Goal: Communication & Community: Answer question/provide support

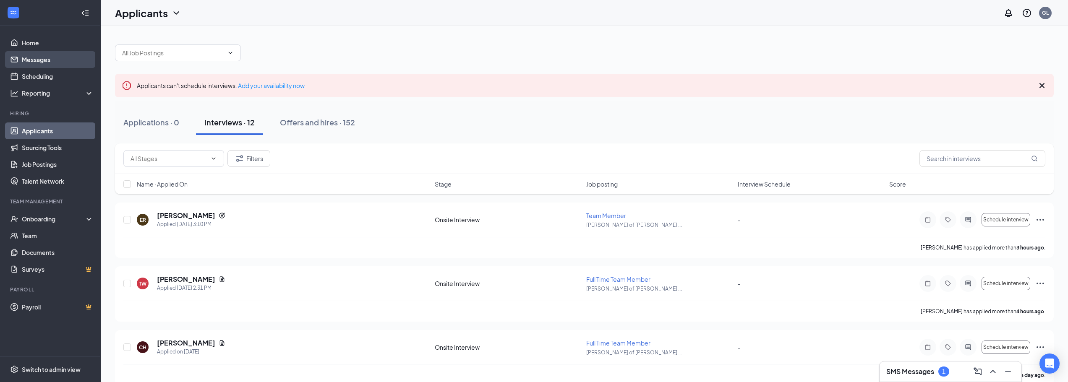
click at [44, 61] on link "Messages" at bounding box center [58, 59] width 72 height 17
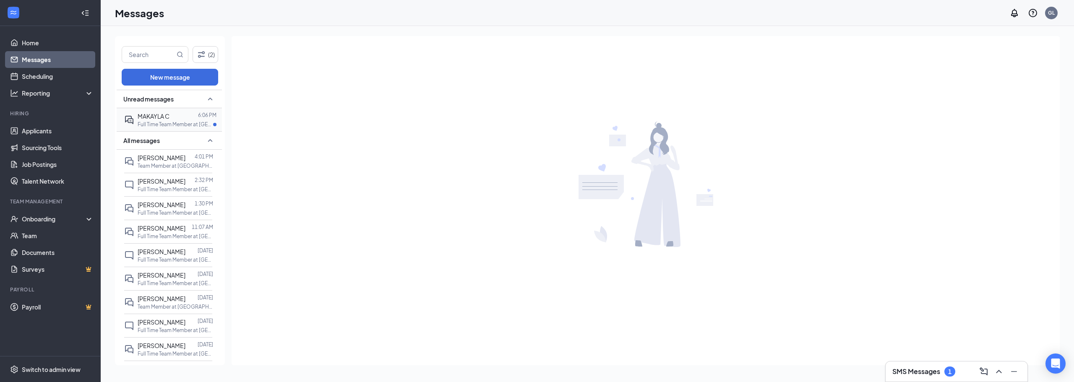
click at [176, 117] on div at bounding box center [183, 116] width 29 height 9
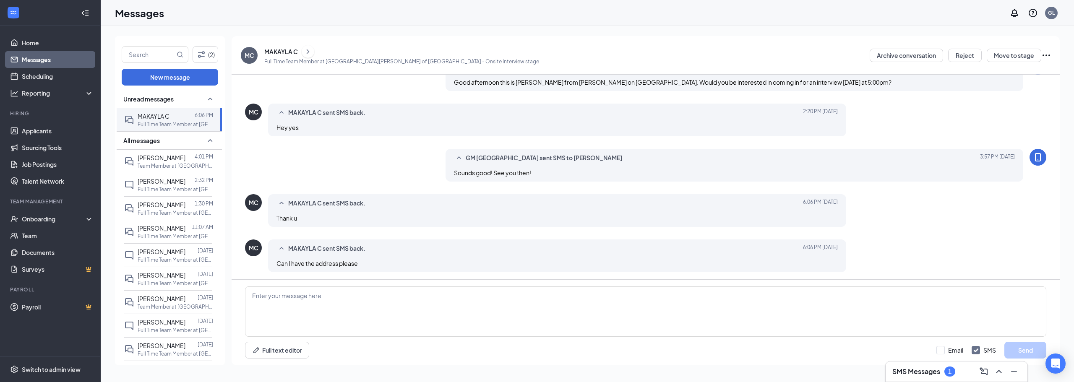
scroll to position [164, 0]
click at [605, 313] on textarea at bounding box center [645, 312] width 801 height 50
type textarea "[STREET_ADDRESS] [GEOGRAPHIC_DATA]"
click at [1027, 351] on button "Send" at bounding box center [1025, 350] width 42 height 17
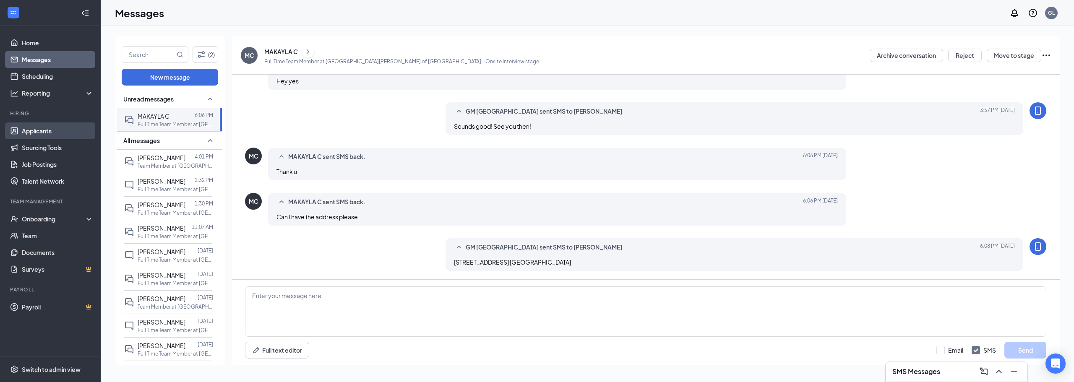
click at [33, 137] on link "Applicants" at bounding box center [58, 131] width 72 height 17
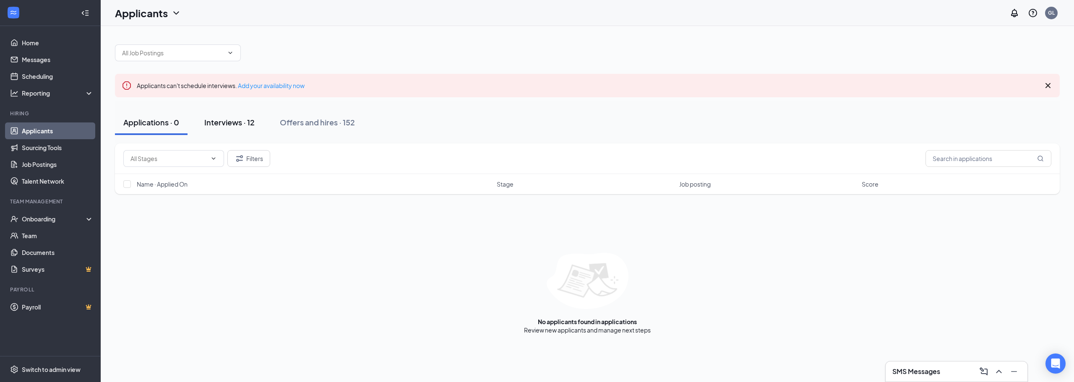
click at [223, 123] on div "Interviews · 12" at bounding box center [229, 122] width 50 height 10
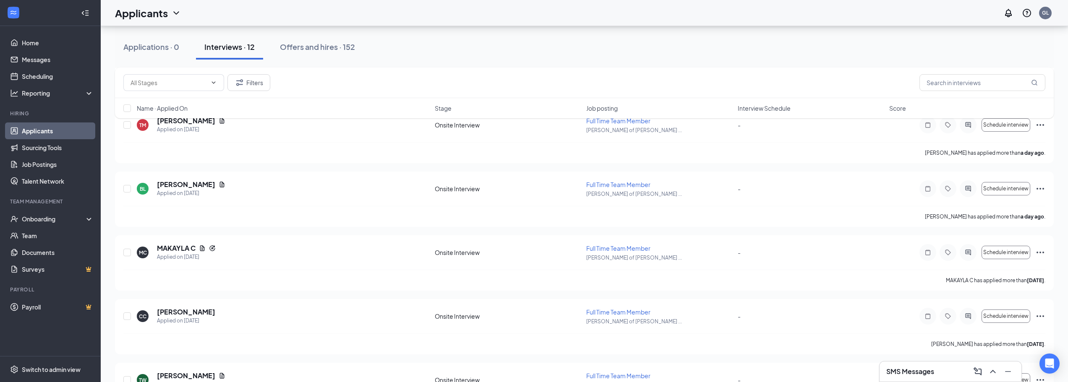
scroll to position [294, 0]
